Goal: Obtain resource: Download file/media

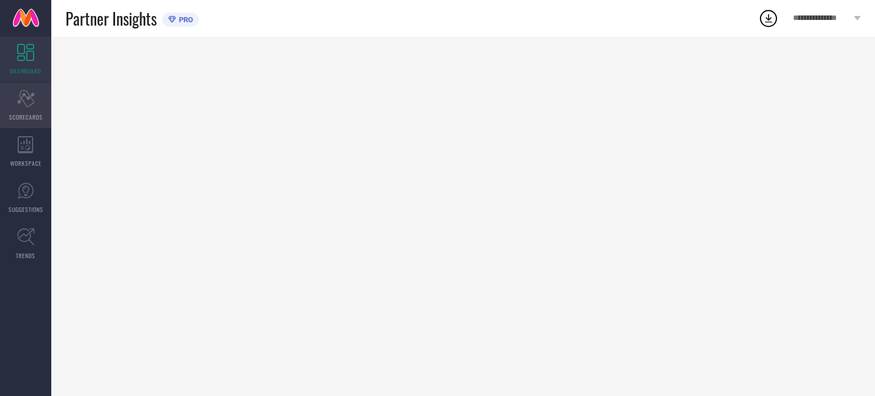
click at [30, 105] on icon at bounding box center [25, 98] width 17 height 17
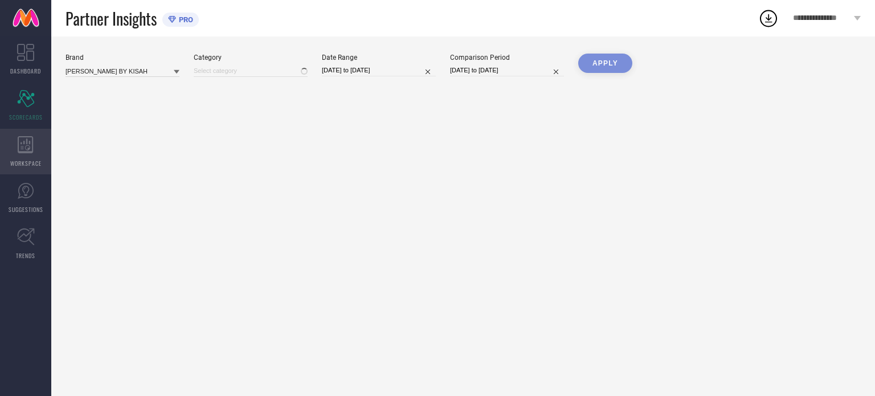
type input "All"
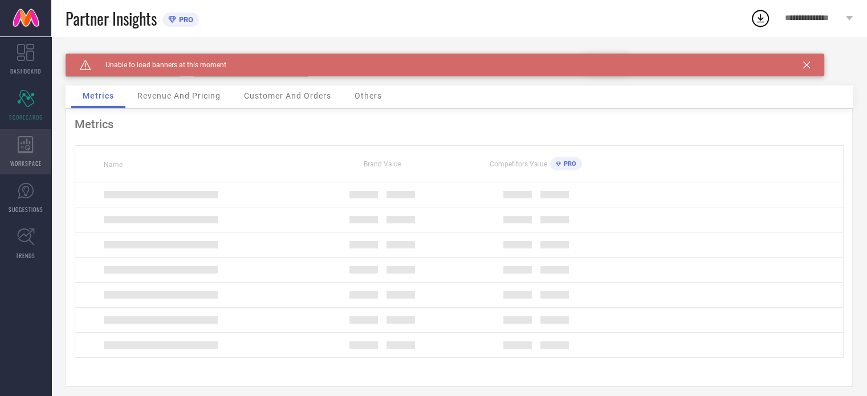
click at [35, 148] on div "WORKSPACE" at bounding box center [25, 152] width 51 height 46
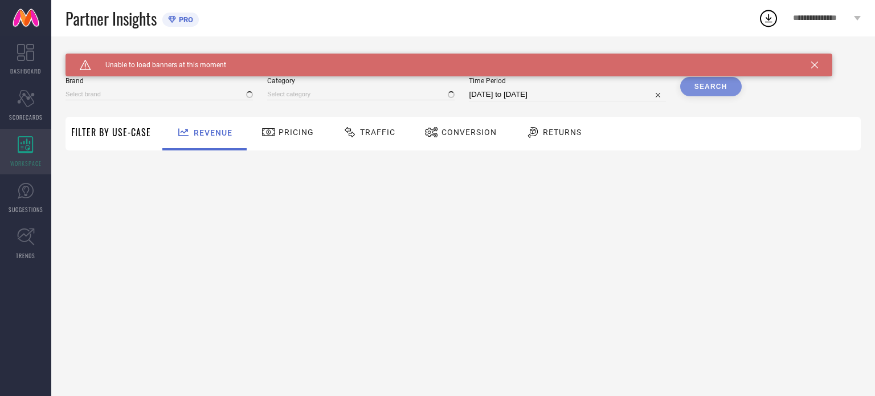
type input "[PERSON_NAME] BY KISAH"
type input "All"
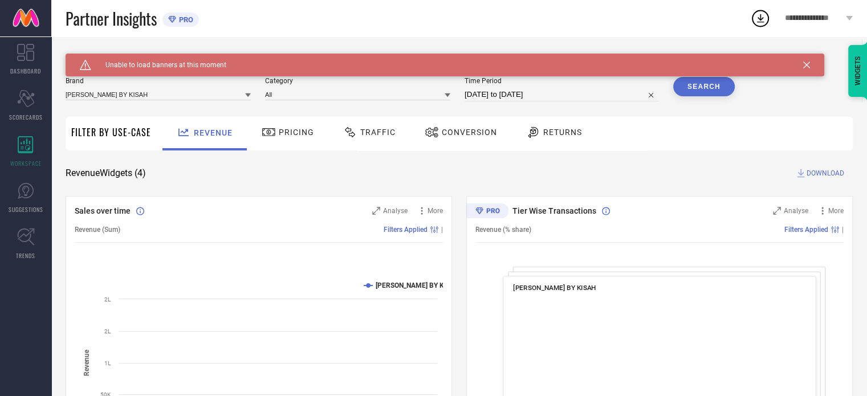
click at [382, 130] on span "Traffic" at bounding box center [377, 132] width 35 height 9
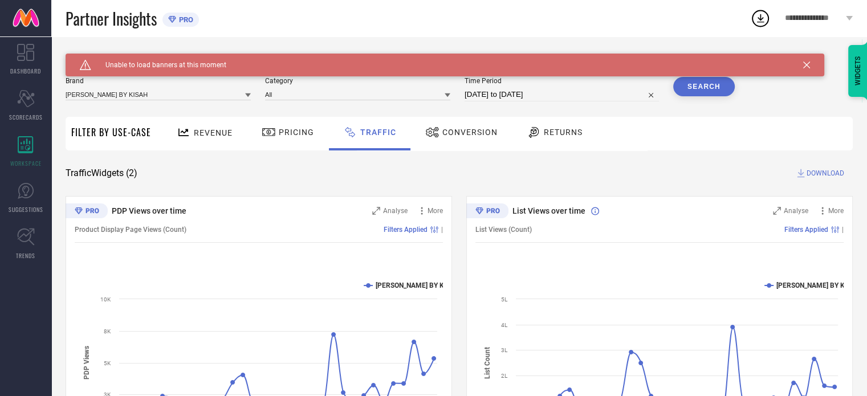
scroll to position [1, 0]
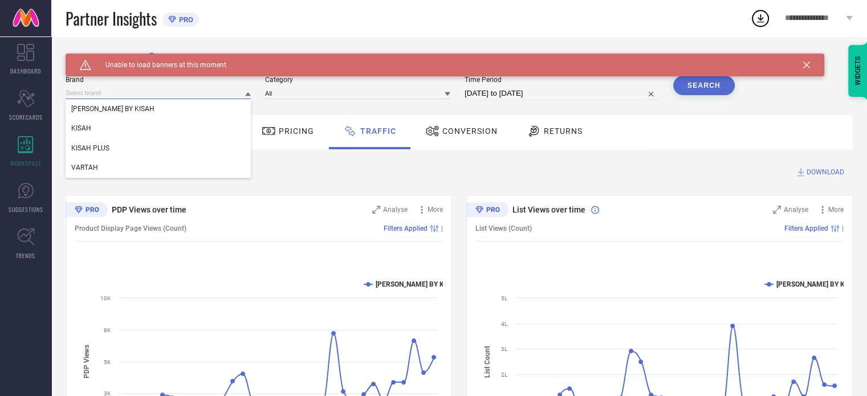
click at [214, 92] on input at bounding box center [158, 93] width 185 height 12
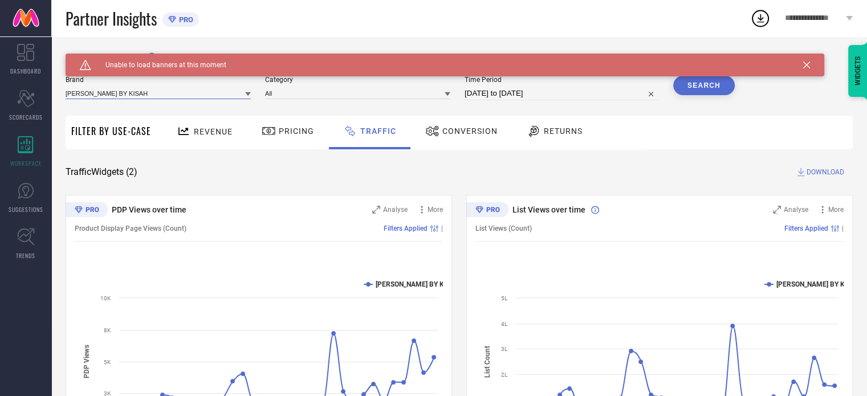
click at [132, 90] on input at bounding box center [158, 93] width 185 height 12
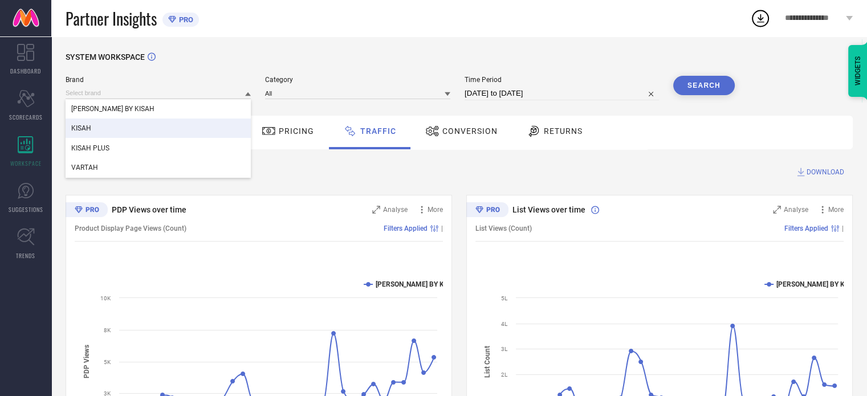
click at [99, 127] on div "KISAH" at bounding box center [158, 127] width 185 height 19
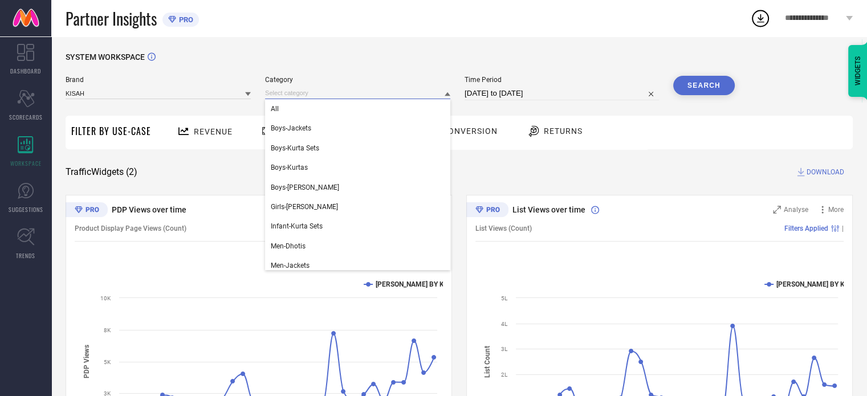
click at [299, 93] on input at bounding box center [357, 93] width 185 height 12
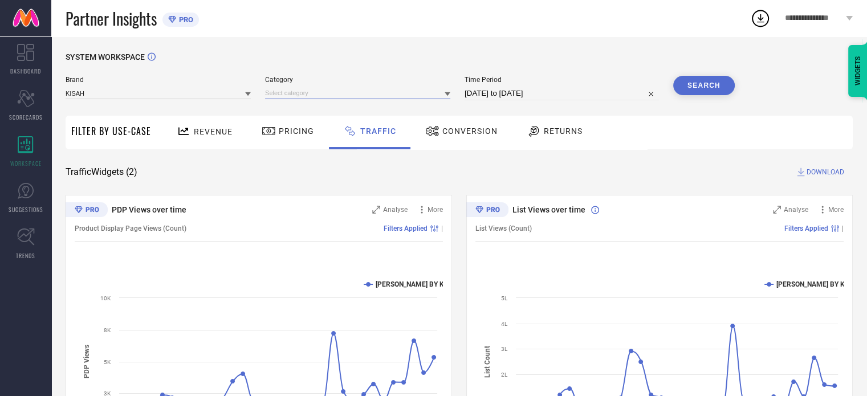
click at [289, 93] on input at bounding box center [357, 93] width 185 height 12
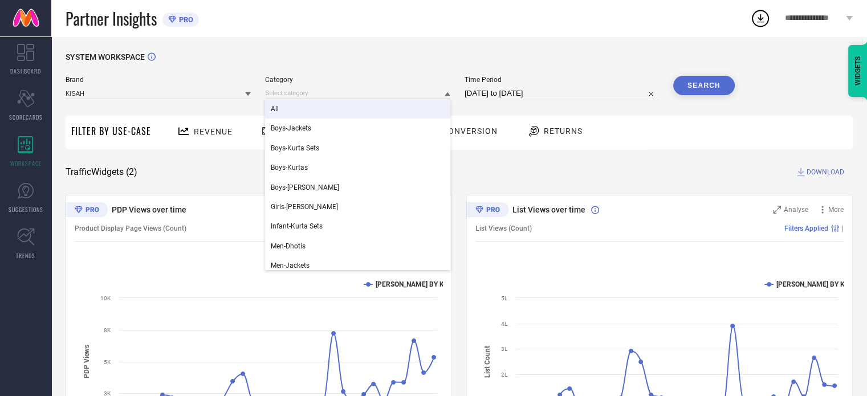
click at [283, 113] on div "All" at bounding box center [357, 108] width 185 height 19
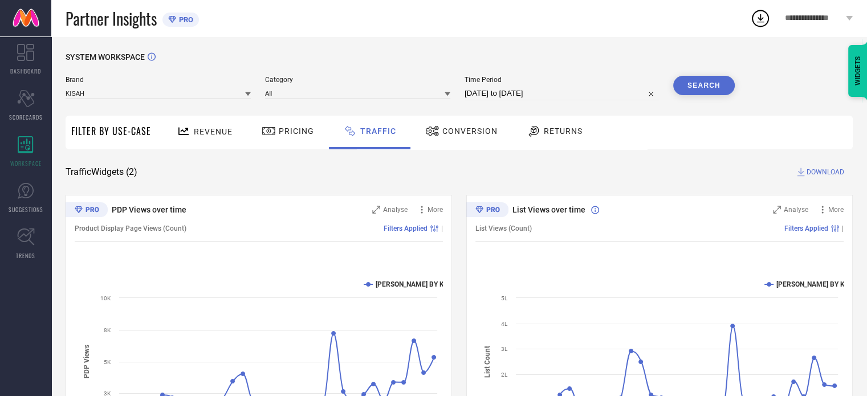
select select "8"
select select "2025"
select select "9"
select select "2025"
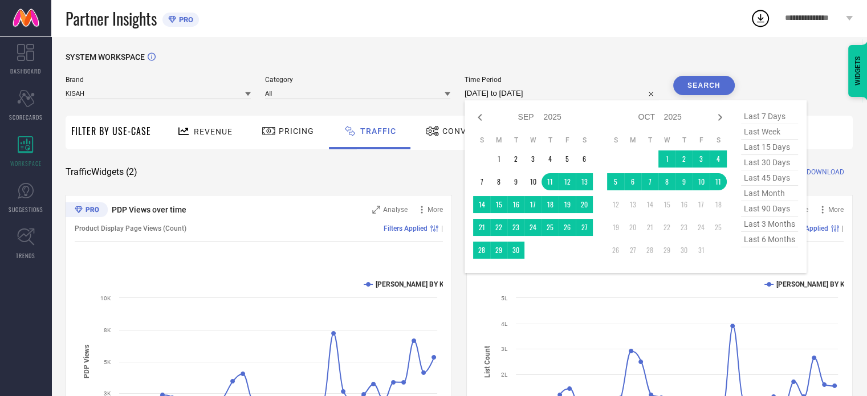
click at [579, 91] on input "[DATE] to [DATE]" at bounding box center [561, 94] width 194 height 14
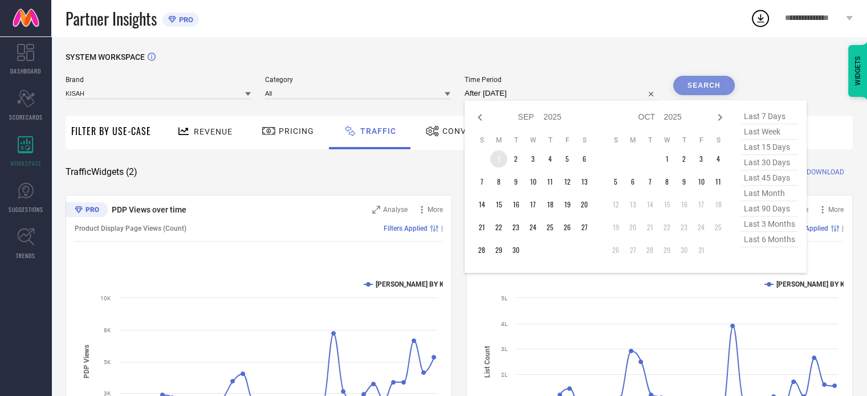
click at [500, 158] on td "1" at bounding box center [498, 158] width 17 height 17
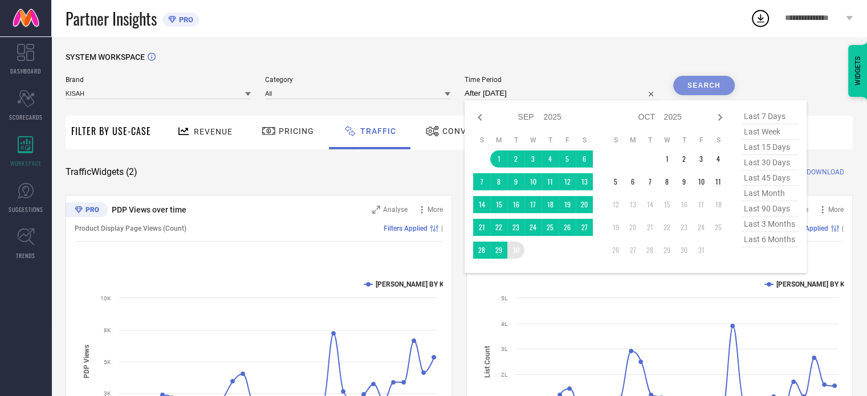
type input "[DATE] to [DATE]"
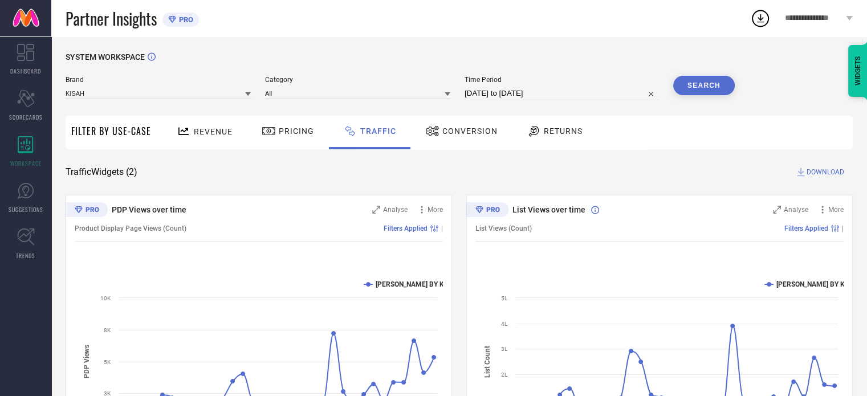
click at [695, 84] on button "Search" at bounding box center [704, 85] width 62 height 19
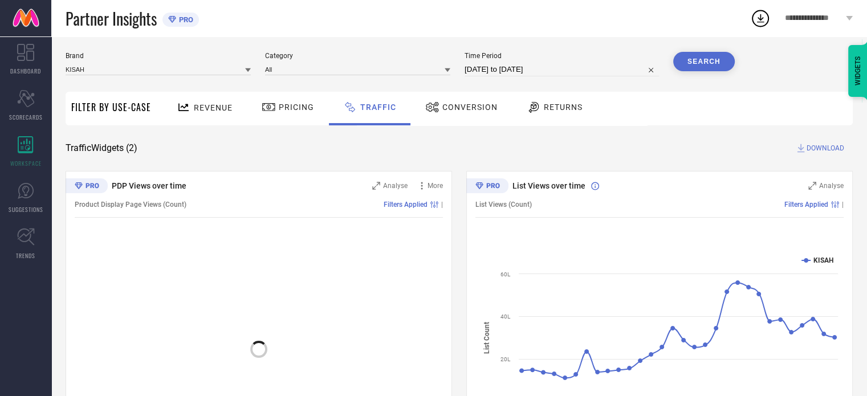
scroll to position [25, 0]
click at [816, 150] on span "DOWNLOAD" at bounding box center [825, 147] width 38 height 11
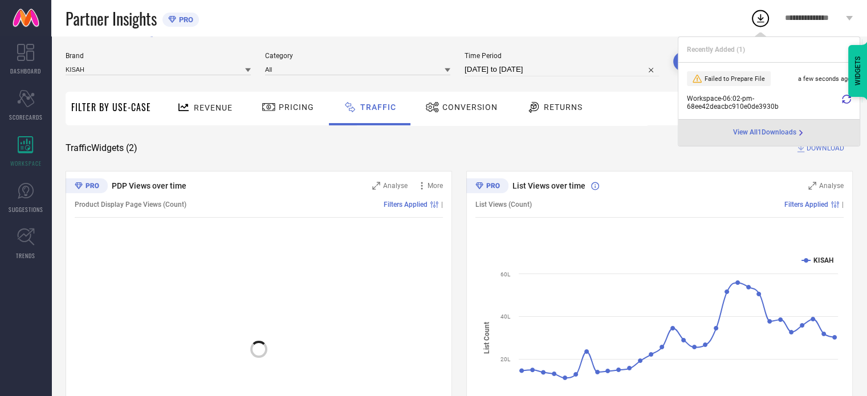
click at [845, 100] on icon at bounding box center [845, 99] width 9 height 9
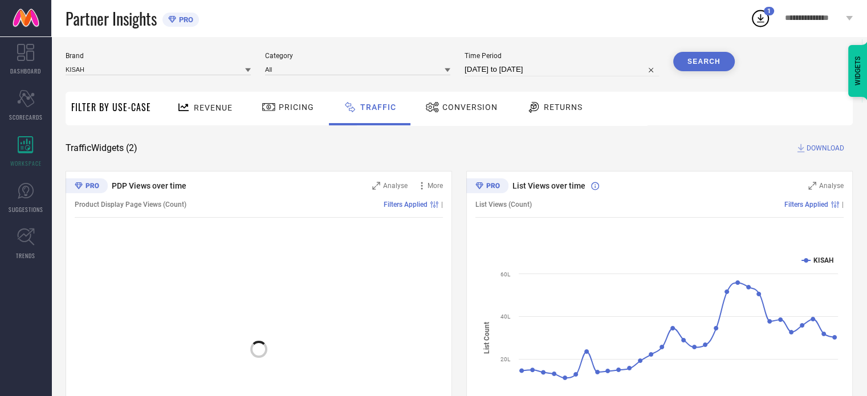
click at [761, 18] on icon at bounding box center [760, 18] width 21 height 21
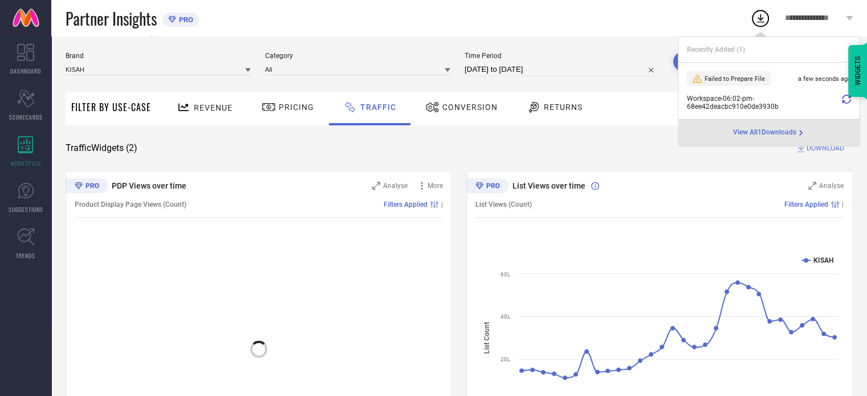
click at [845, 99] on icon at bounding box center [845, 99] width 9 height 9
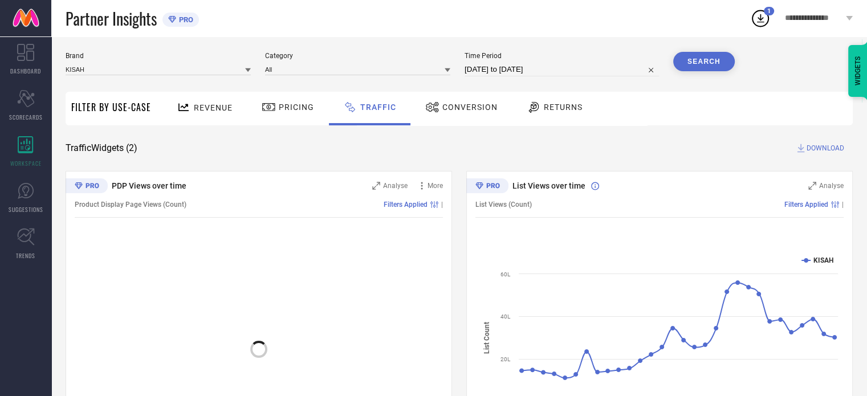
click at [818, 148] on span "DOWNLOAD" at bounding box center [825, 147] width 38 height 11
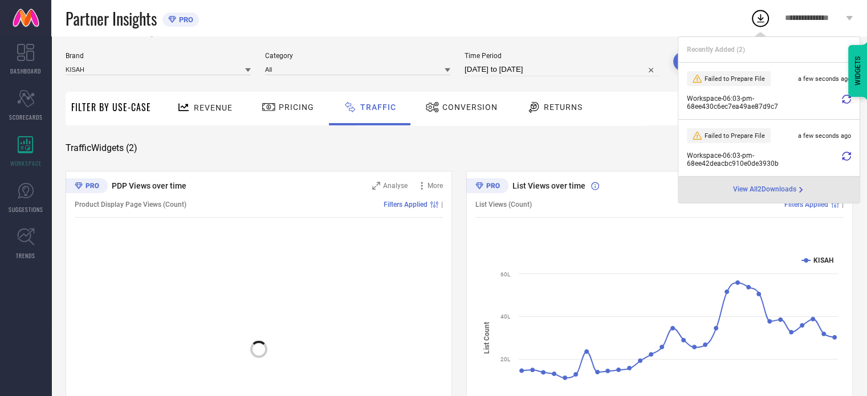
click at [843, 99] on icon at bounding box center [845, 99] width 9 height 9
